Goal: Task Accomplishment & Management: Use online tool/utility

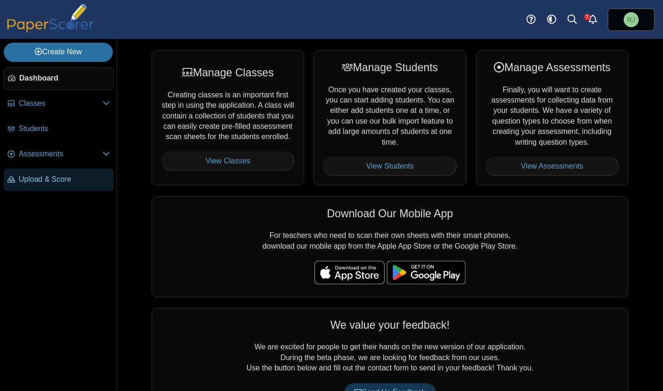
click at [53, 181] on span "Upload & Score" at bounding box center [64, 179] width 91 height 10
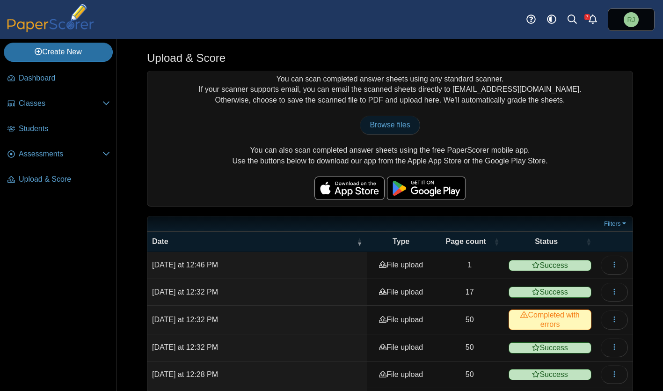
click at [395, 124] on span "Browse files" at bounding box center [390, 125] width 40 height 8
type input "**********"
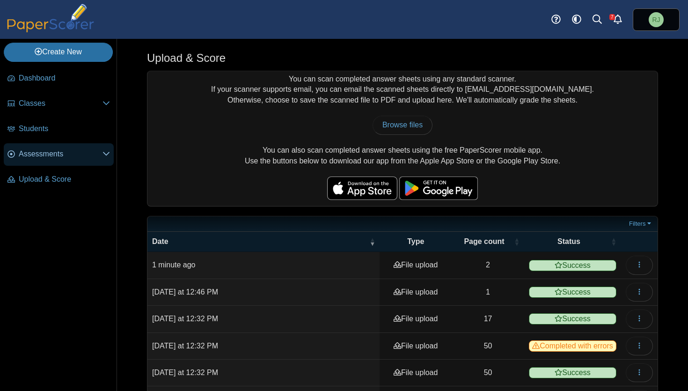
click at [44, 150] on span "Assessments" at bounding box center [61, 154] width 84 height 10
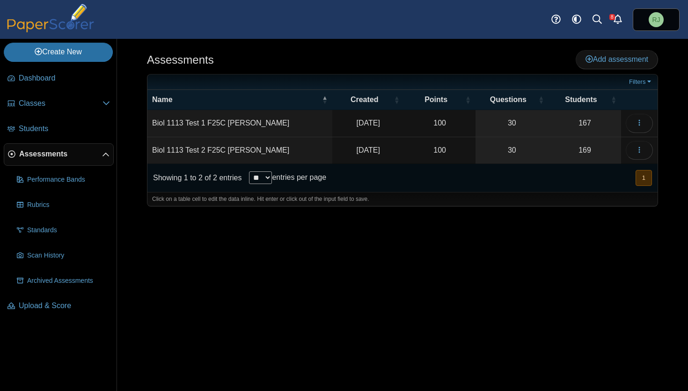
click at [216, 148] on td "Biol 1113 Test 2 F25C Jones" at bounding box center [239, 150] width 185 height 27
click at [640, 147] on icon "button" at bounding box center [639, 149] width 7 height 7
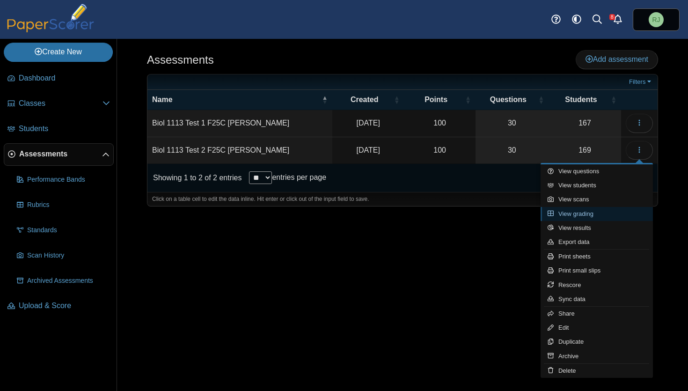
click at [588, 215] on link "View grading" at bounding box center [597, 214] width 112 height 14
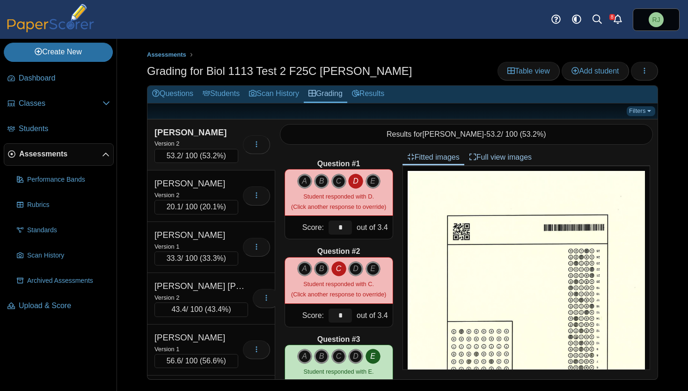
click at [653, 111] on link "Filters" at bounding box center [641, 110] width 29 height 9
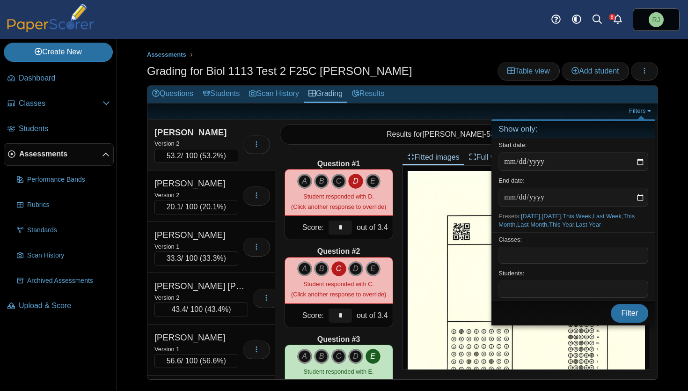
click at [538, 295] on span at bounding box center [573, 289] width 149 height 16
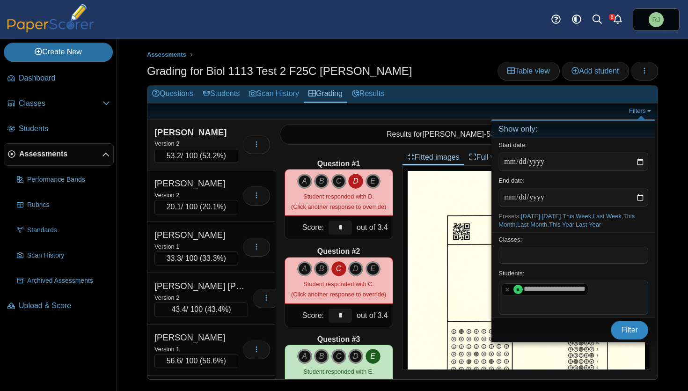
click at [624, 331] on span "Filter" at bounding box center [629, 330] width 17 height 8
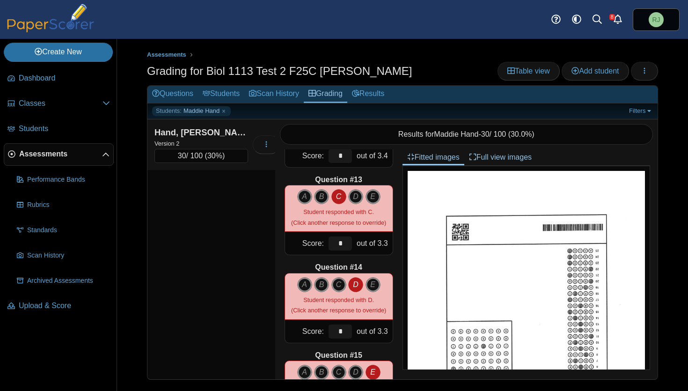
scroll to position [1141, 0]
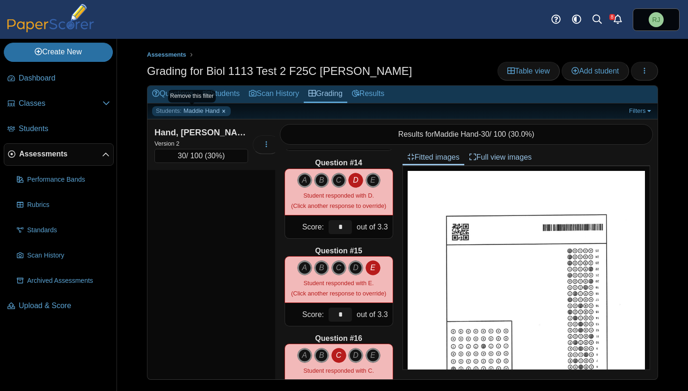
click at [226, 109] on link "Students: Maddie Hand" at bounding box center [191, 110] width 79 height 9
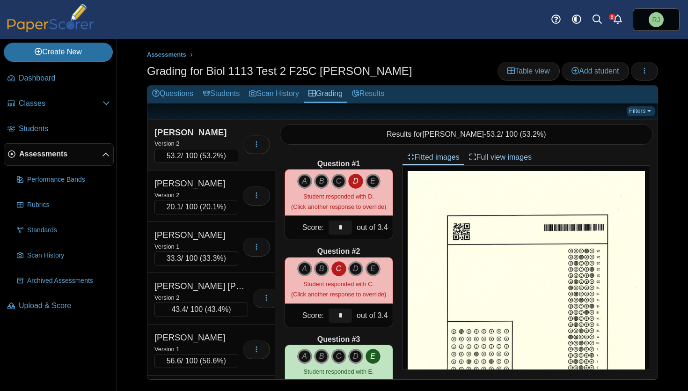
click at [651, 108] on link "Filters" at bounding box center [641, 110] width 29 height 9
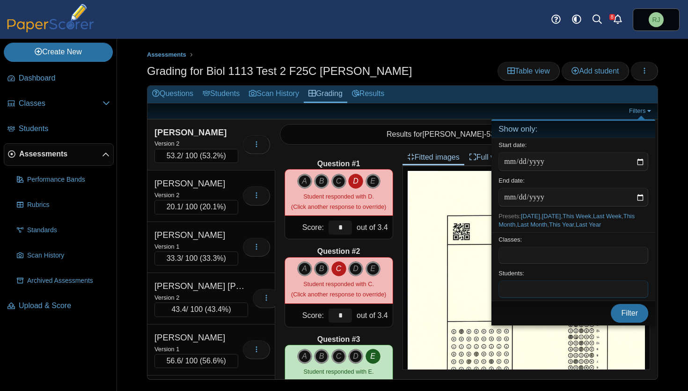
click at [513, 288] on span at bounding box center [573, 289] width 149 height 16
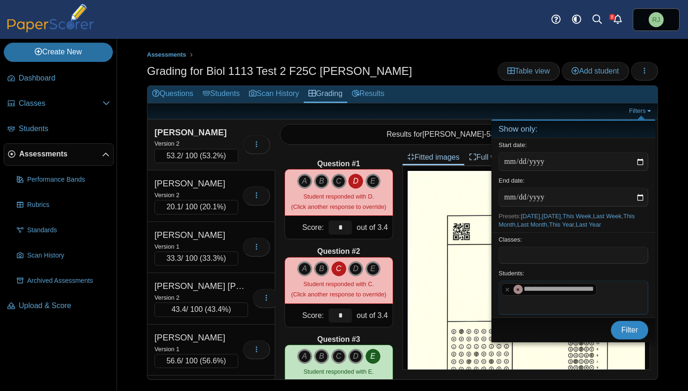
click at [621, 326] on span "Filter" at bounding box center [629, 330] width 17 height 8
